Goal: Task Accomplishment & Management: Manage account settings

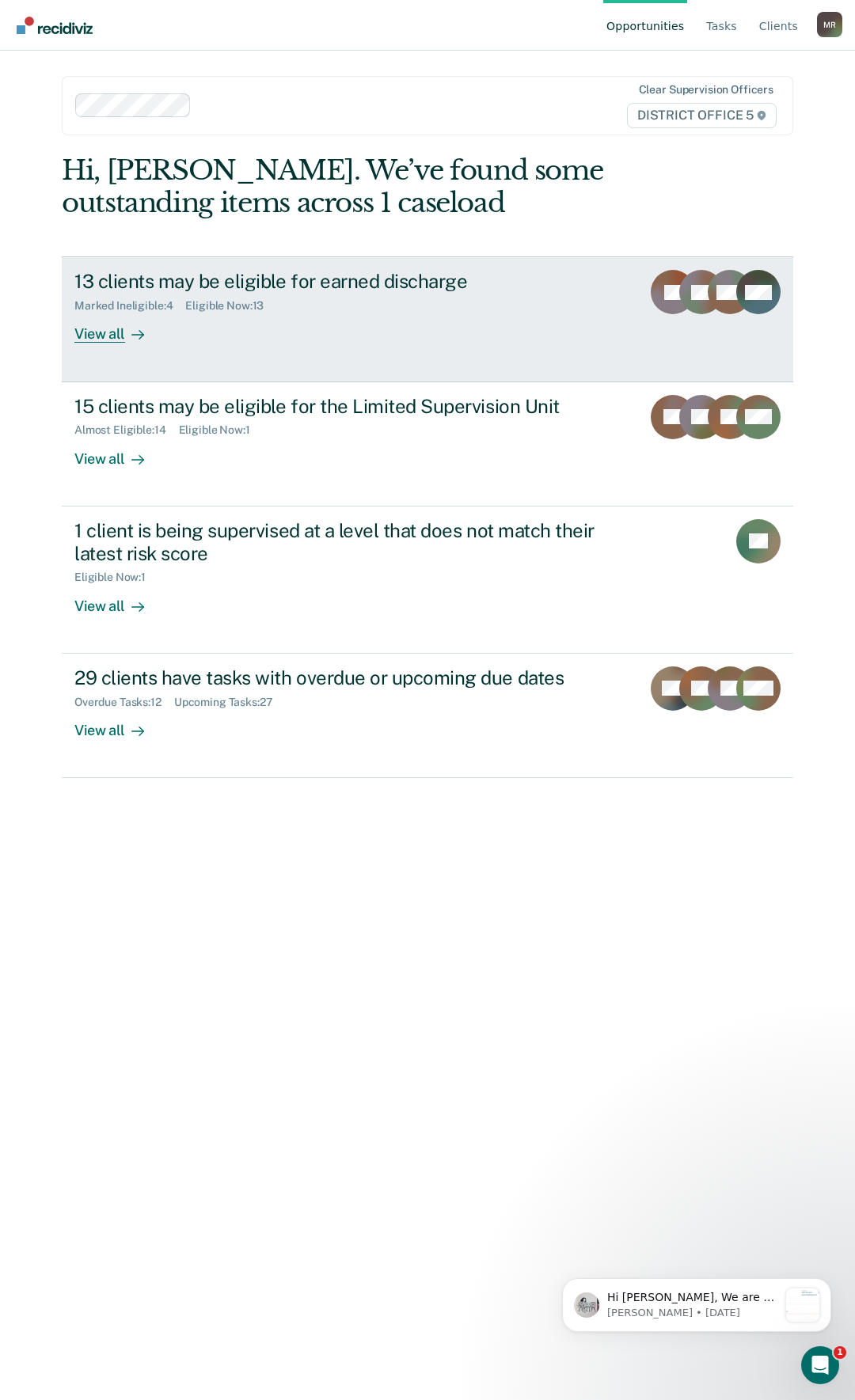
click at [282, 317] on div "13 clients may be eligible for earned discharge Marked Ineligible : 4 Eligible …" at bounding box center [370, 306] width 592 height 73
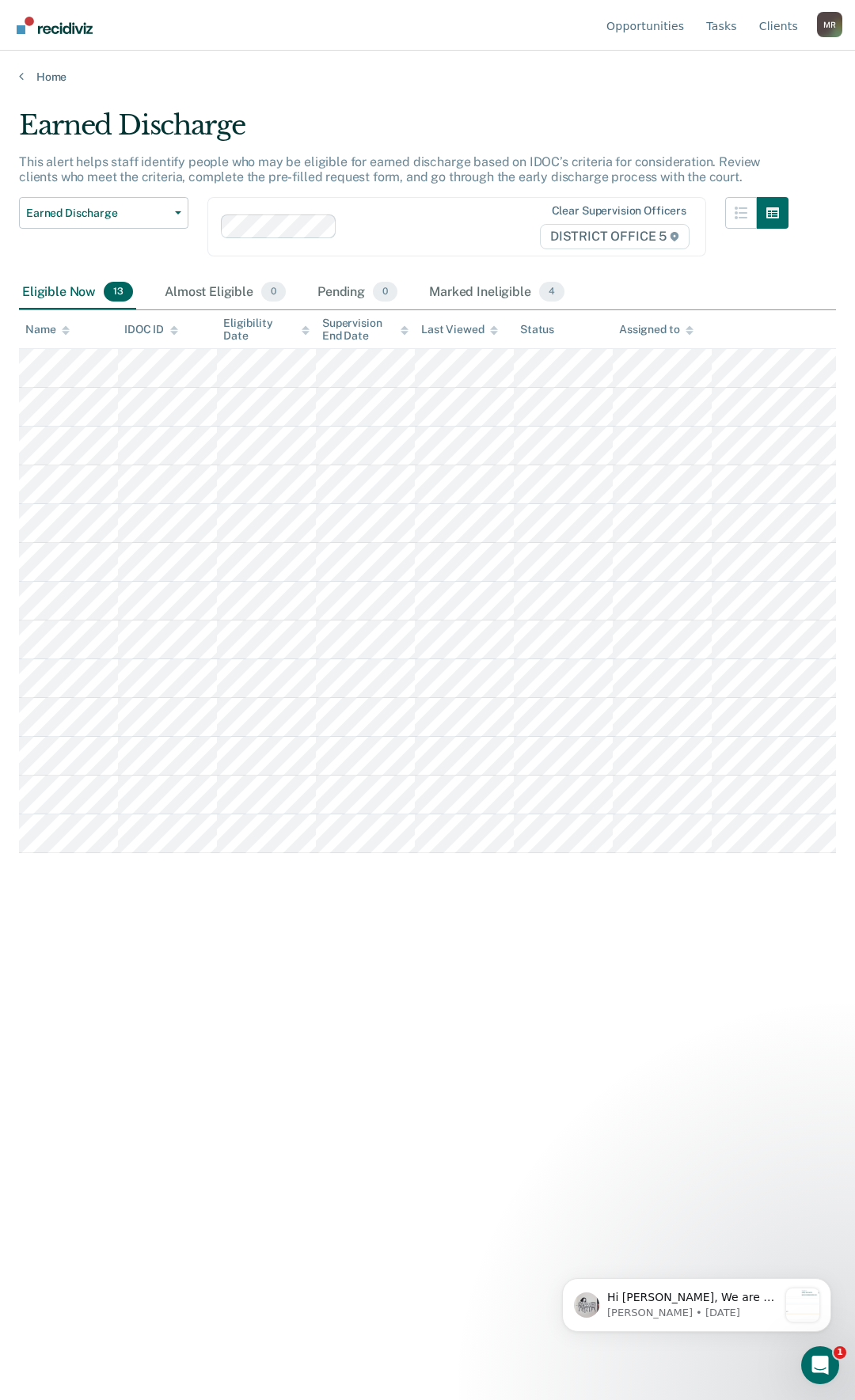
click at [15, 75] on div "Home" at bounding box center [427, 67] width 855 height 33
click at [19, 76] on icon at bounding box center [21, 76] width 4 height 13
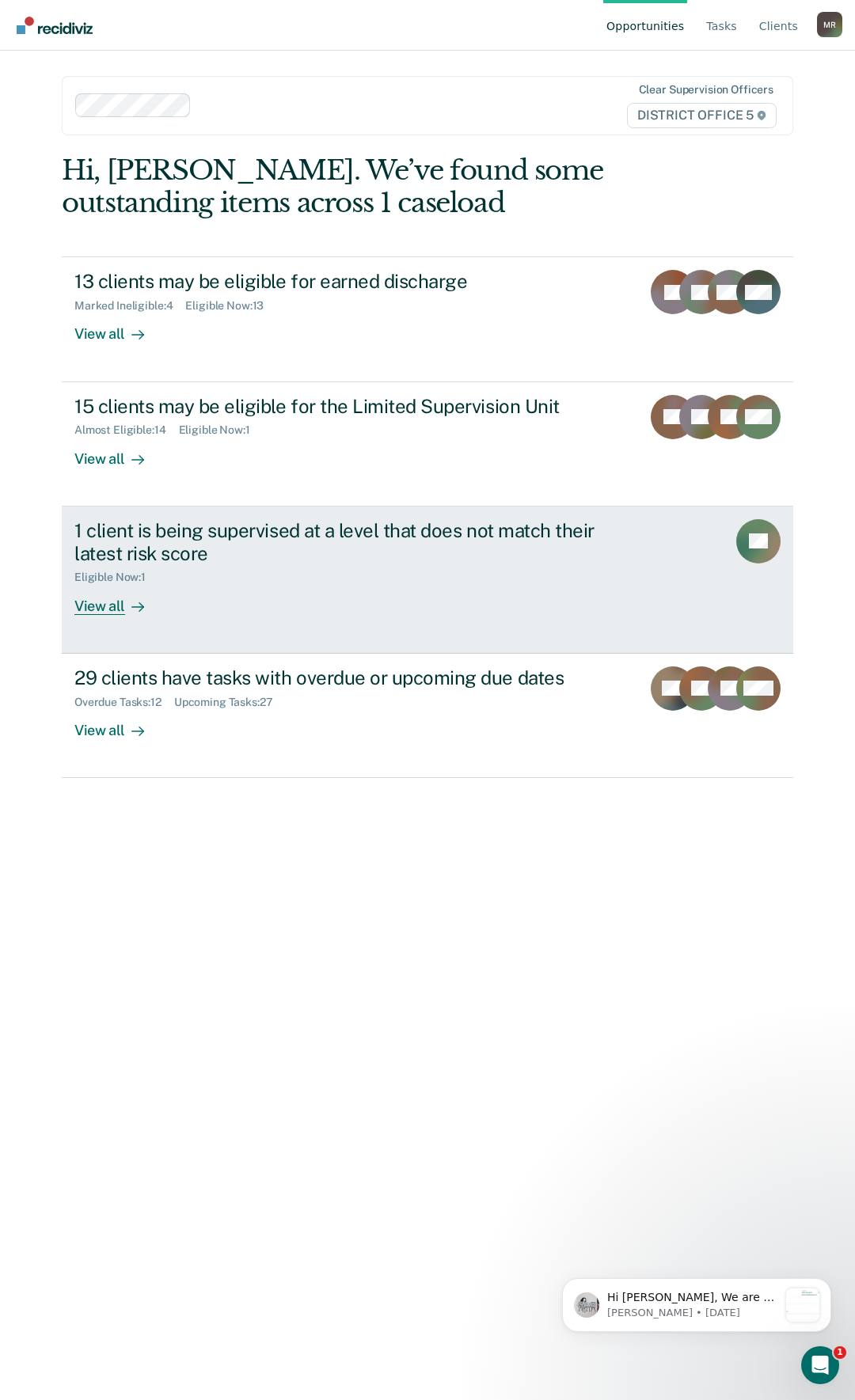
click at [386, 601] on div "1 client is being supervised at a level that does not match their latest risk s…" at bounding box center [371, 566] width 593 height 95
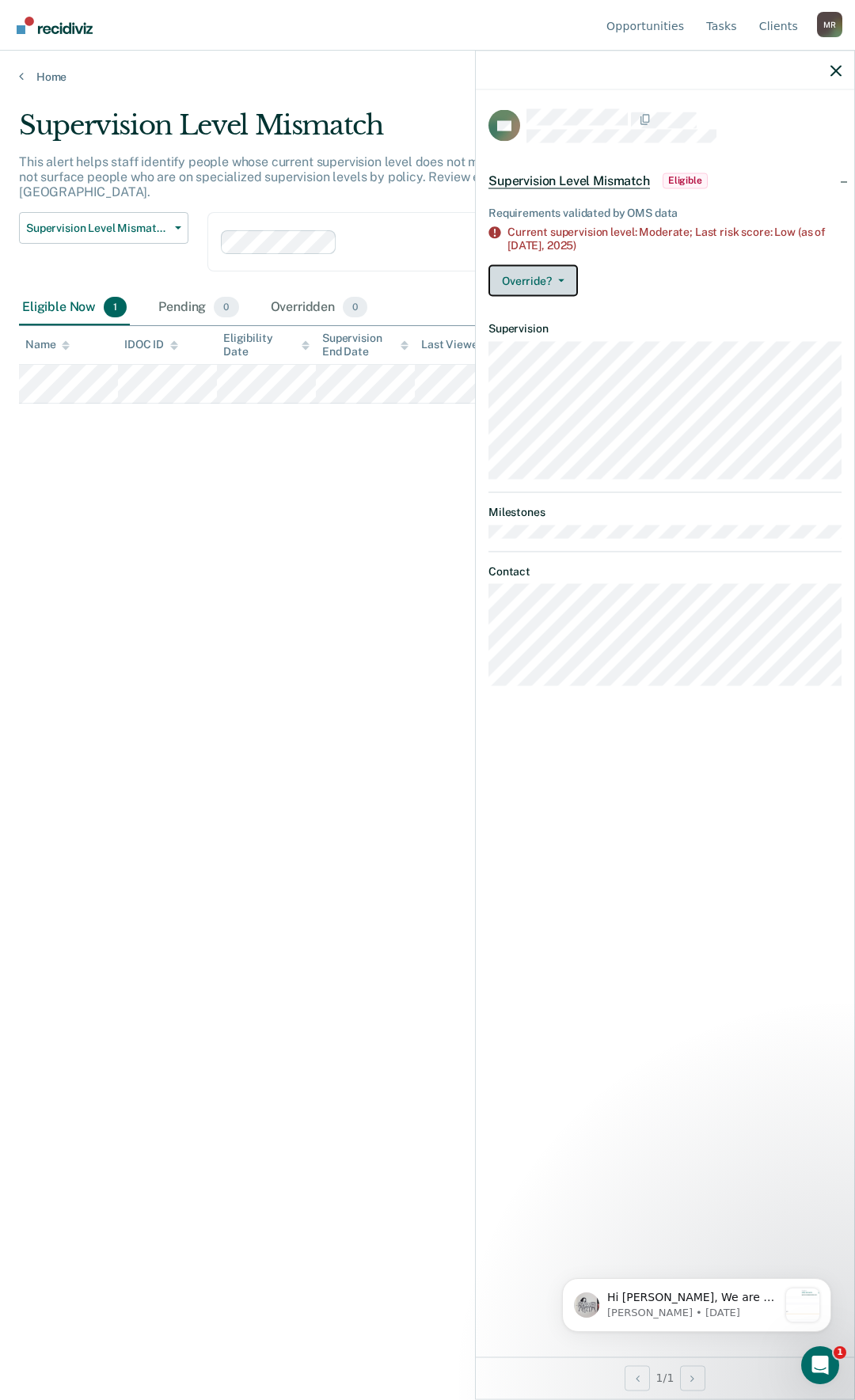
click at [565, 286] on button "Override?" at bounding box center [532, 280] width 89 height 31
click at [566, 338] on button "[PERSON_NAME]" at bounding box center [565, 343] width 153 height 25
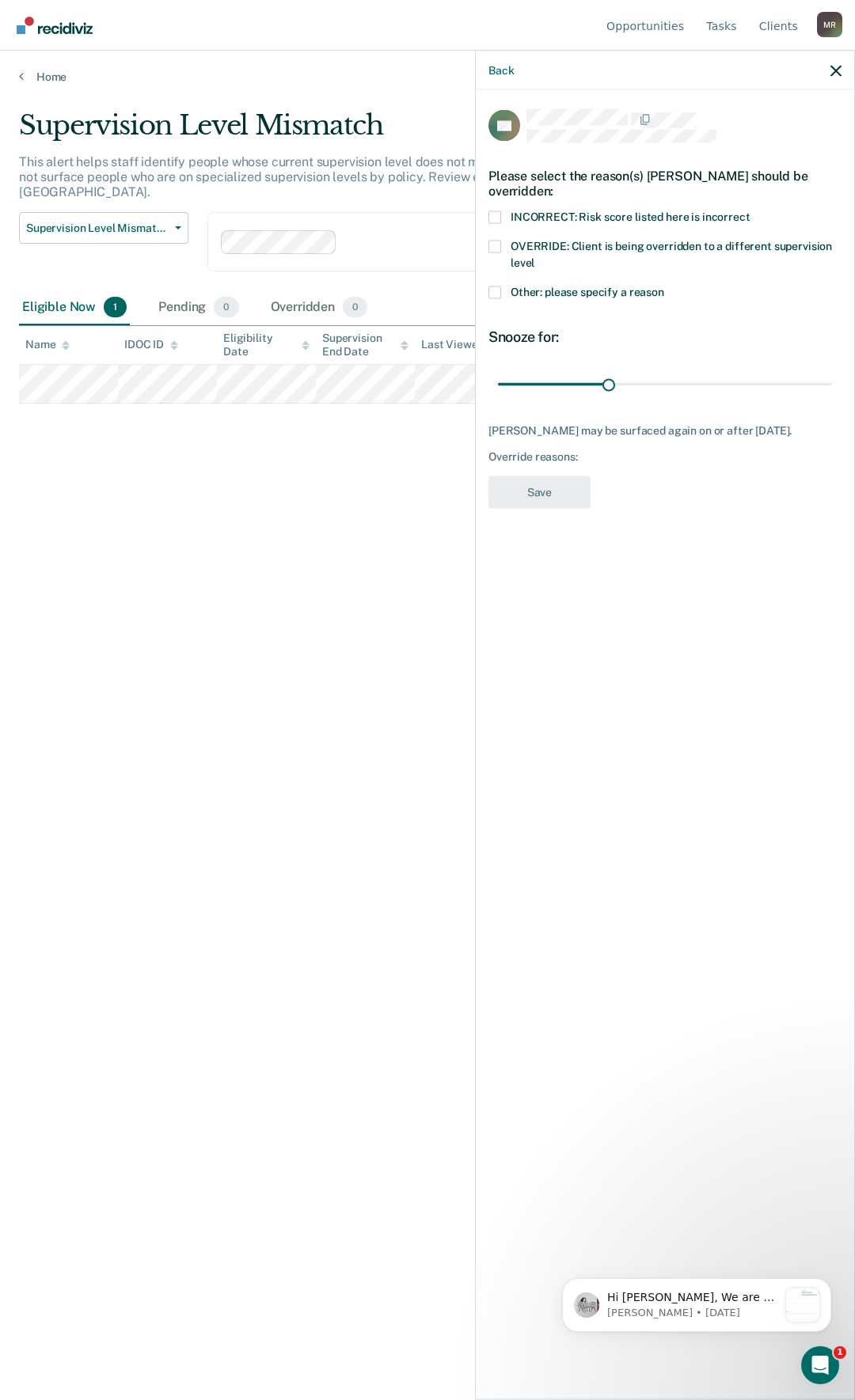
click at [497, 288] on span at bounding box center [494, 292] width 13 height 13
click at [664, 286] on input "Other: please specify a reason" at bounding box center [664, 286] width 0 height 0
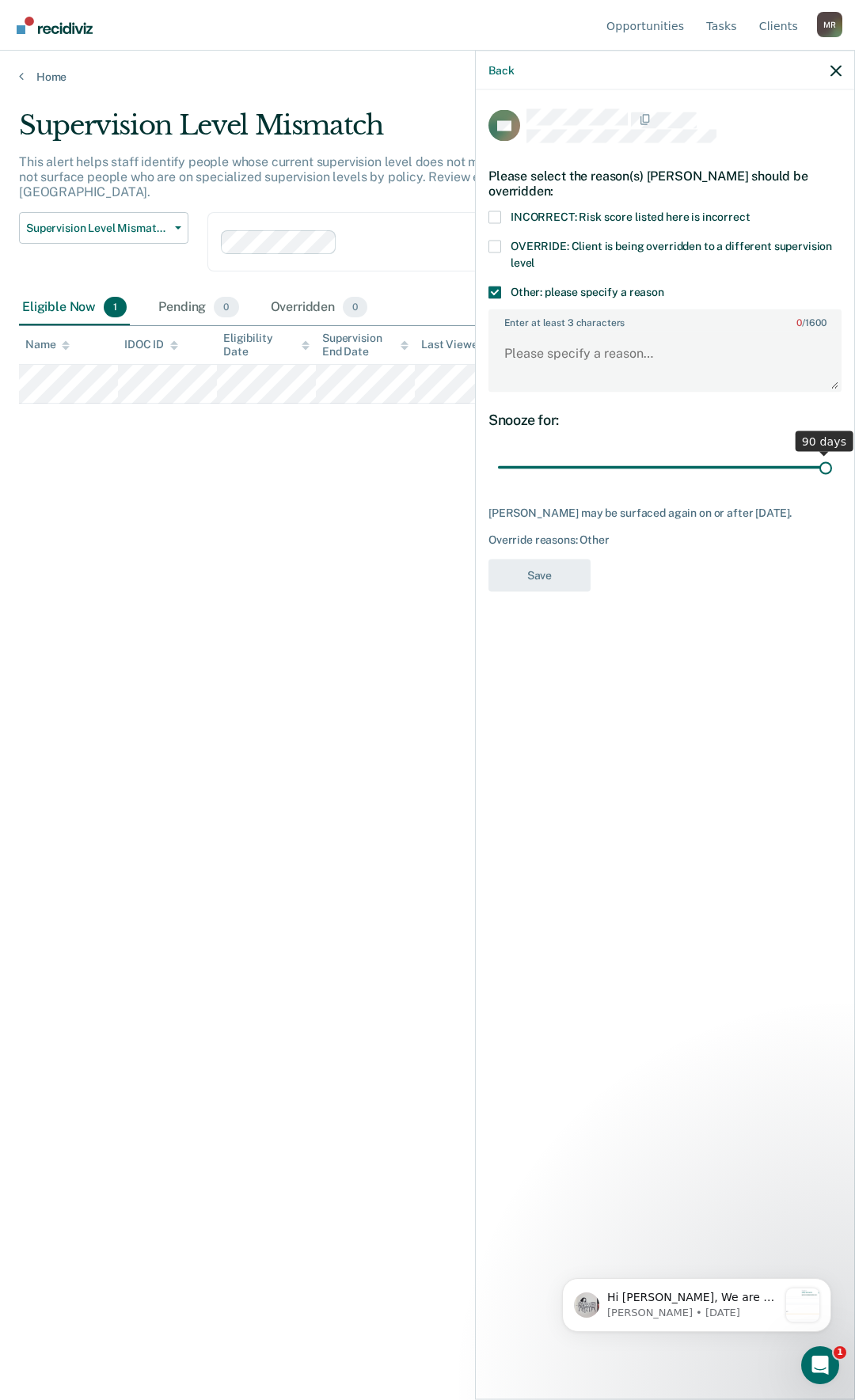
drag, startPoint x: 607, startPoint y: 470, endPoint x: 897, endPoint y: 487, distance: 290.5
type input "90"
click at [832, 481] on input "range" at bounding box center [664, 467] width 334 height 28
click at [573, 346] on textarea "Enter at least 3 characters 0 / 1600" at bounding box center [664, 361] width 350 height 58
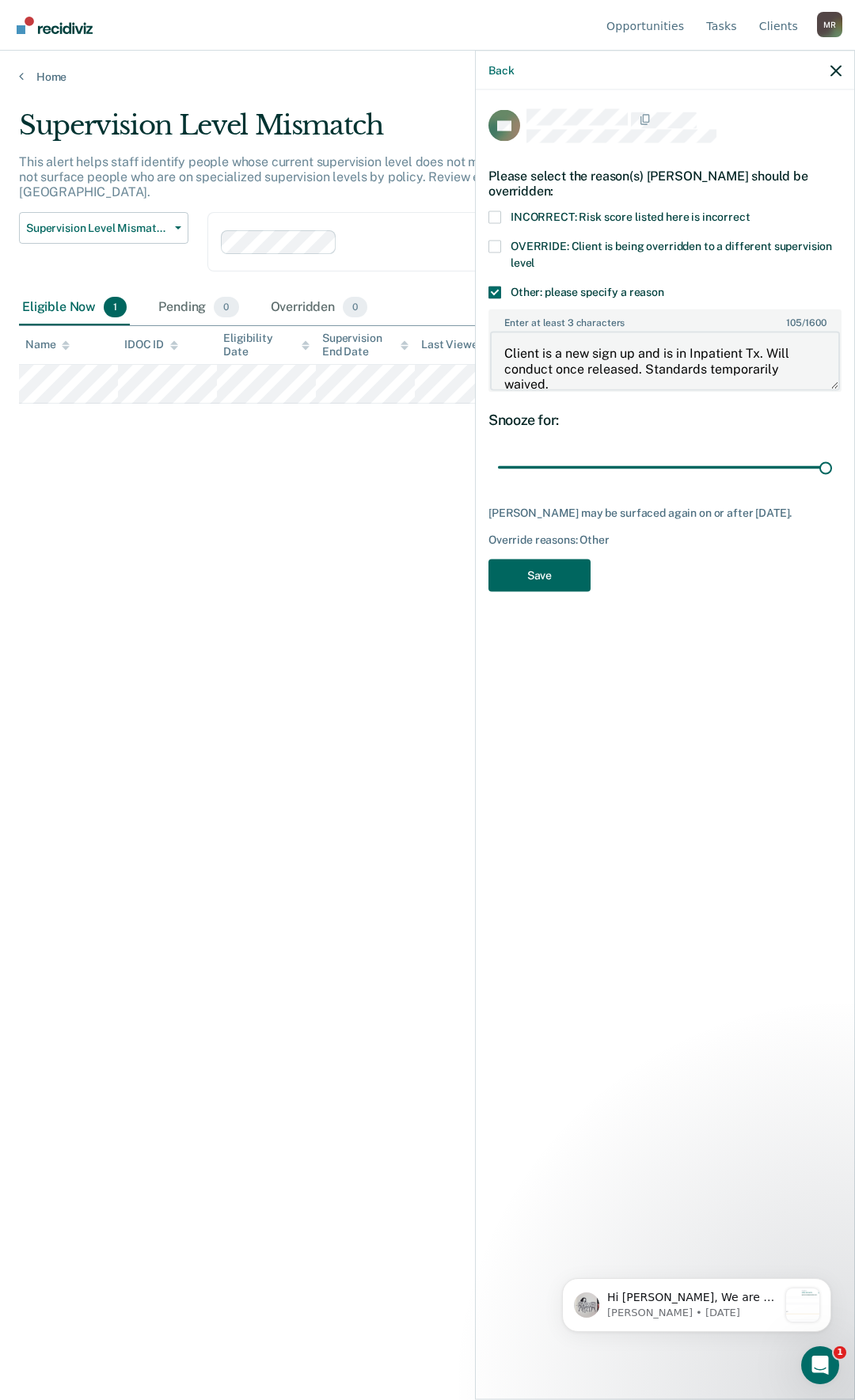
type textarea "Client is a new sign up and is in Inpatient Tx. Will conduct once released. Sta…"
click at [557, 569] on button "Save" at bounding box center [539, 575] width 102 height 32
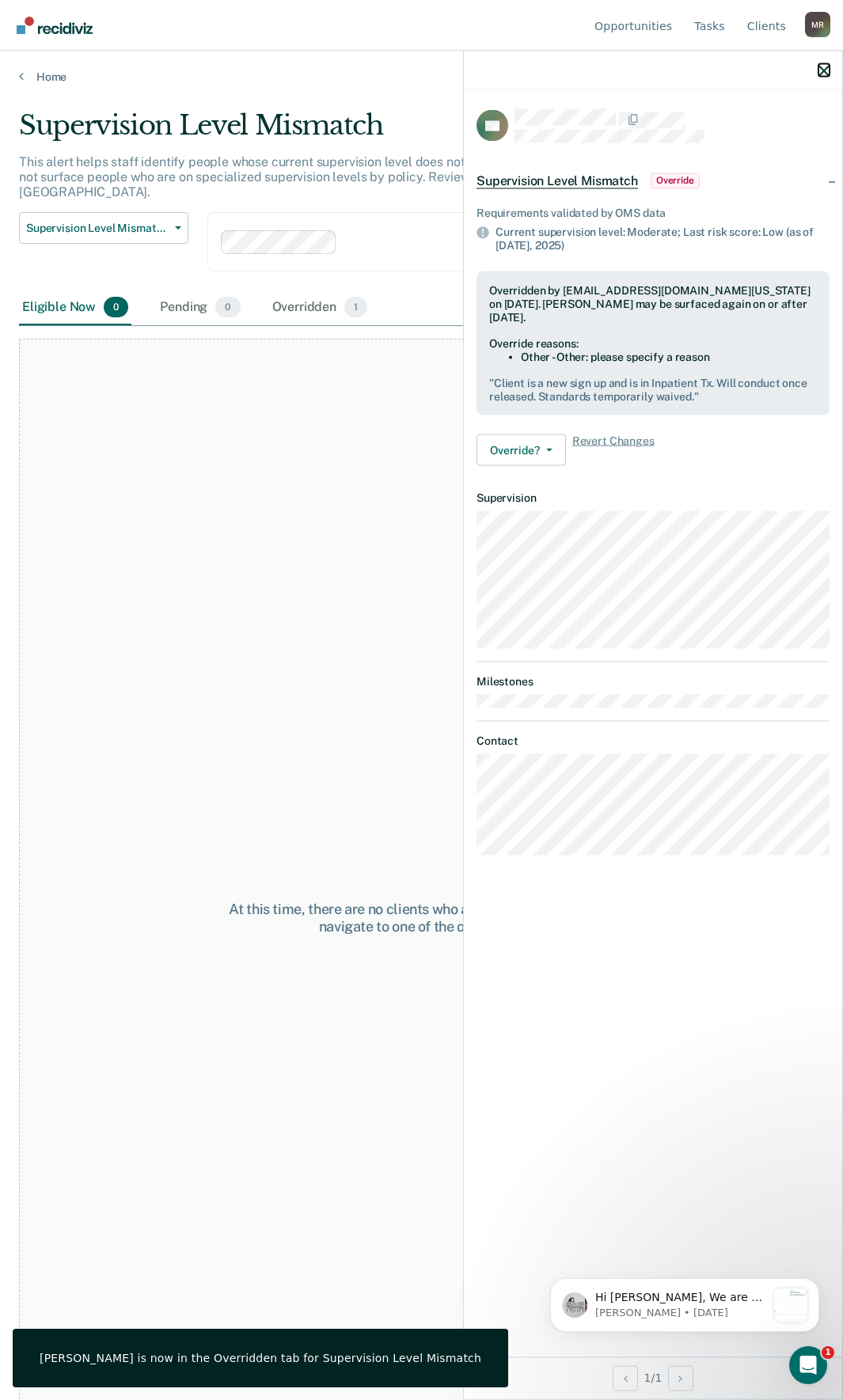
click at [825, 69] on icon "button" at bounding box center [824, 70] width 11 height 11
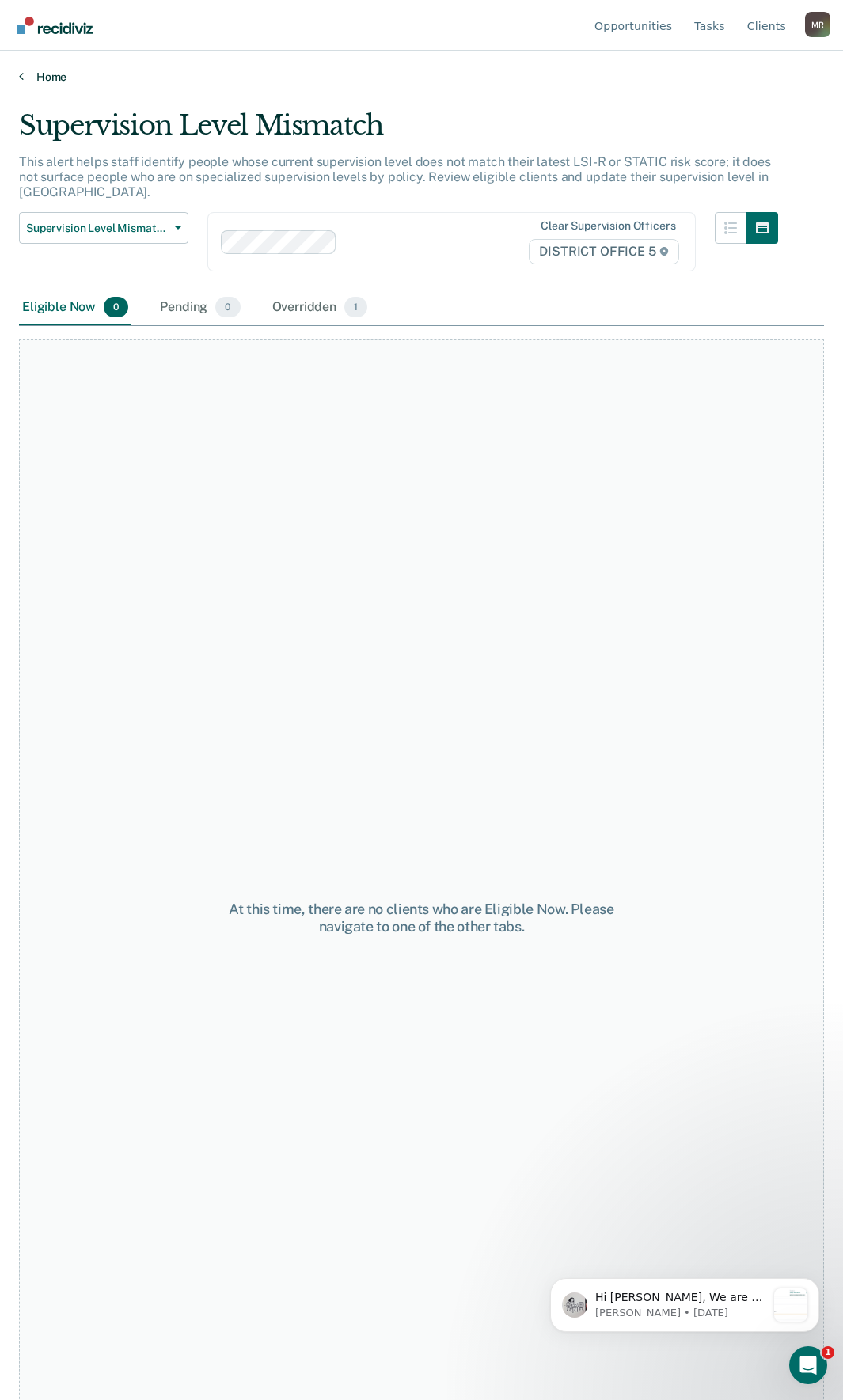
click at [20, 78] on icon at bounding box center [21, 76] width 4 height 13
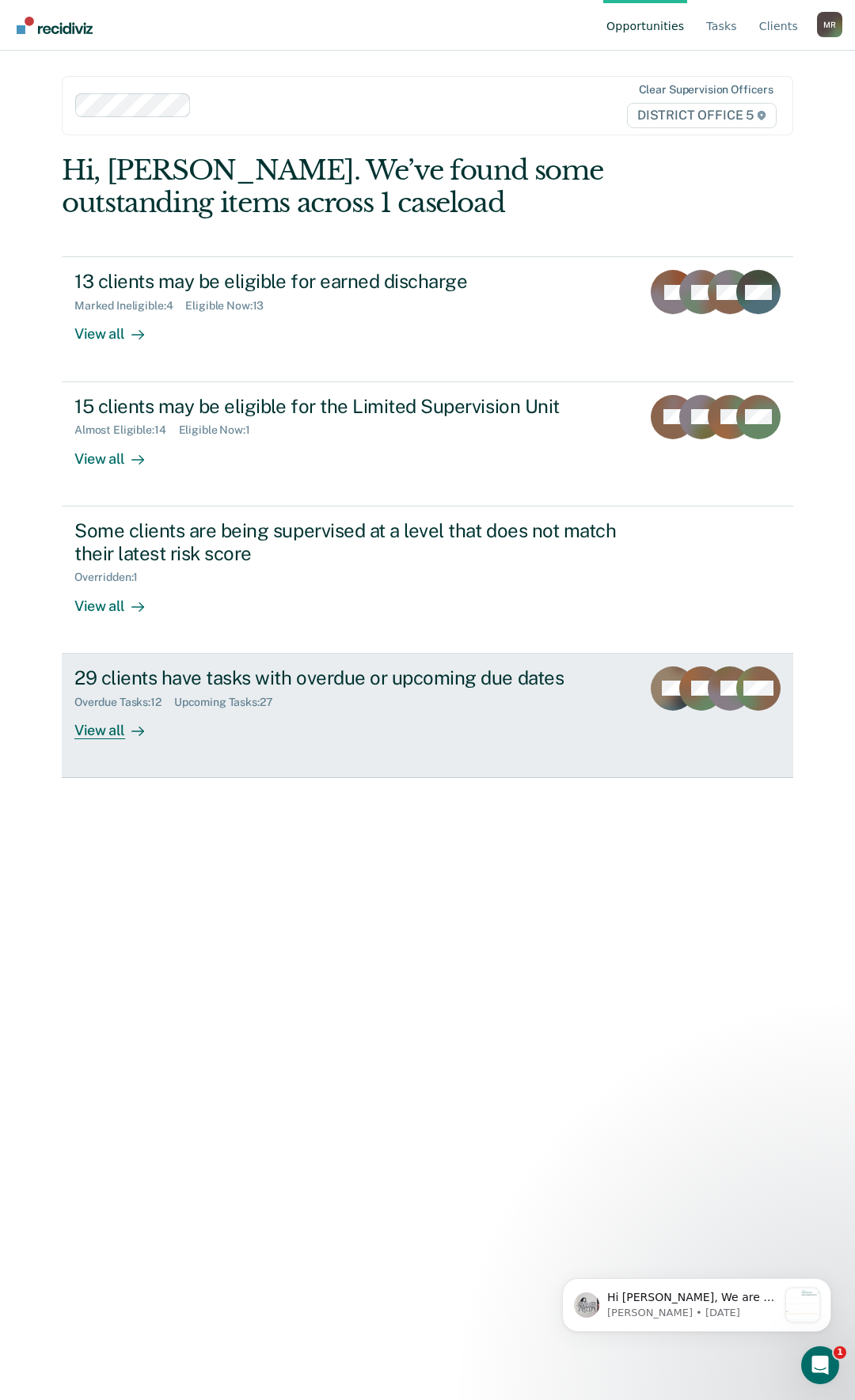
click at [135, 728] on icon at bounding box center [138, 731] width 13 height 13
